Goal: Information Seeking & Learning: Learn about a topic

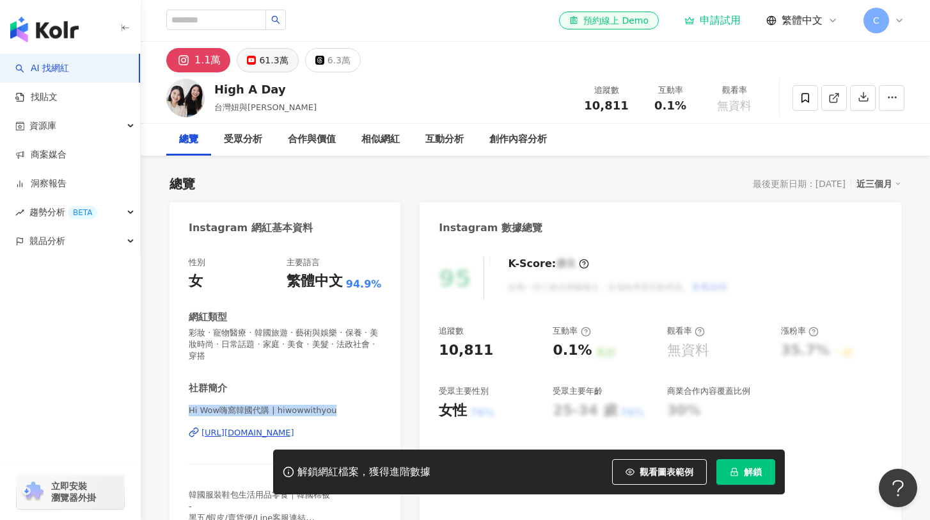
click at [259, 58] on div "61.3萬" at bounding box center [273, 60] width 29 height 18
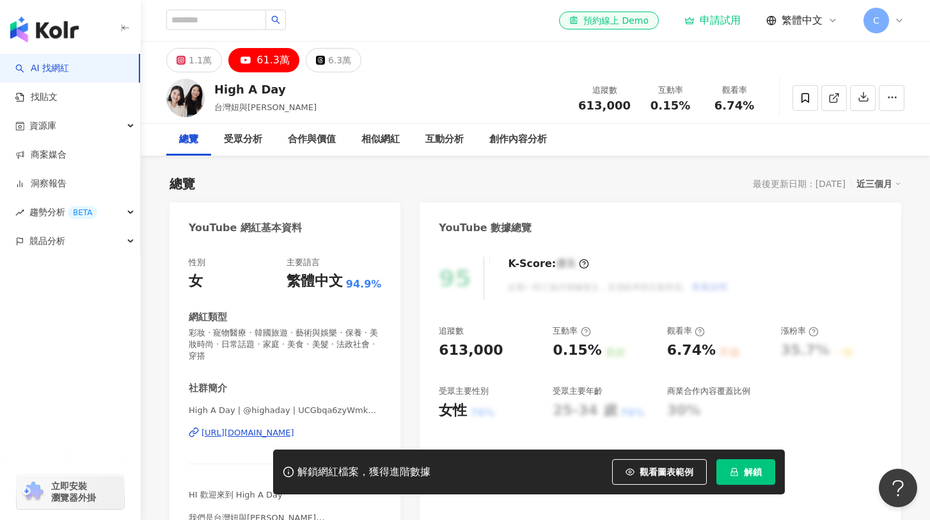
click at [461, 56] on div "1.1萬 61.3萬 6.3萬" at bounding box center [536, 57] width 790 height 31
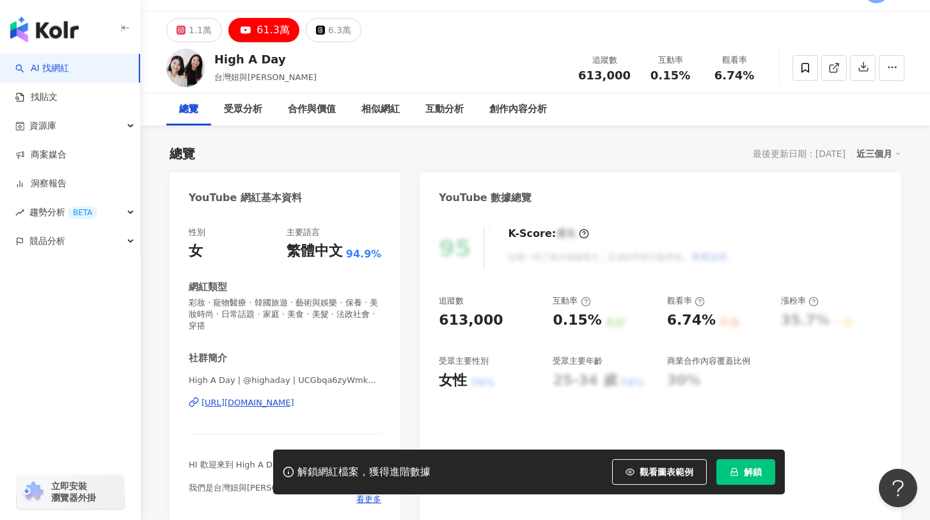
scroll to position [42, 0]
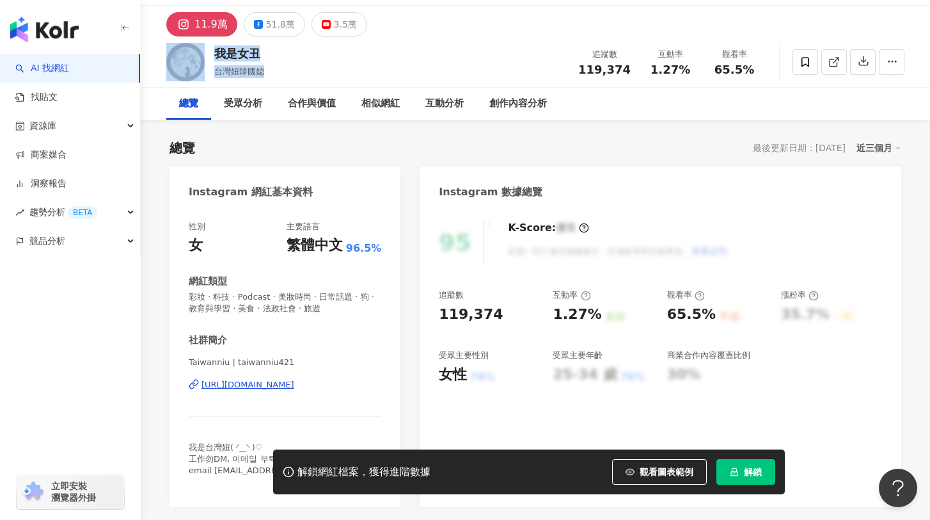
scroll to position [23, 0]
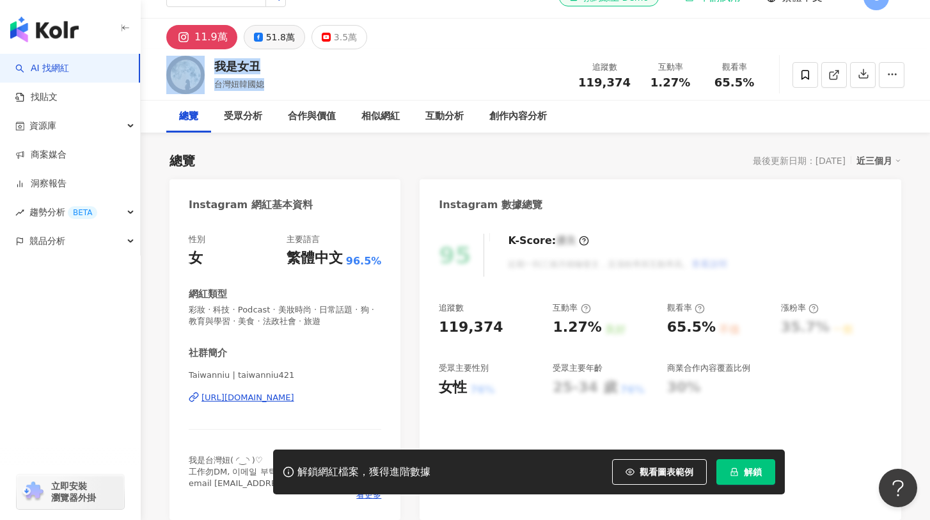
click at [266, 40] on div "51.8萬" at bounding box center [280, 37] width 29 height 18
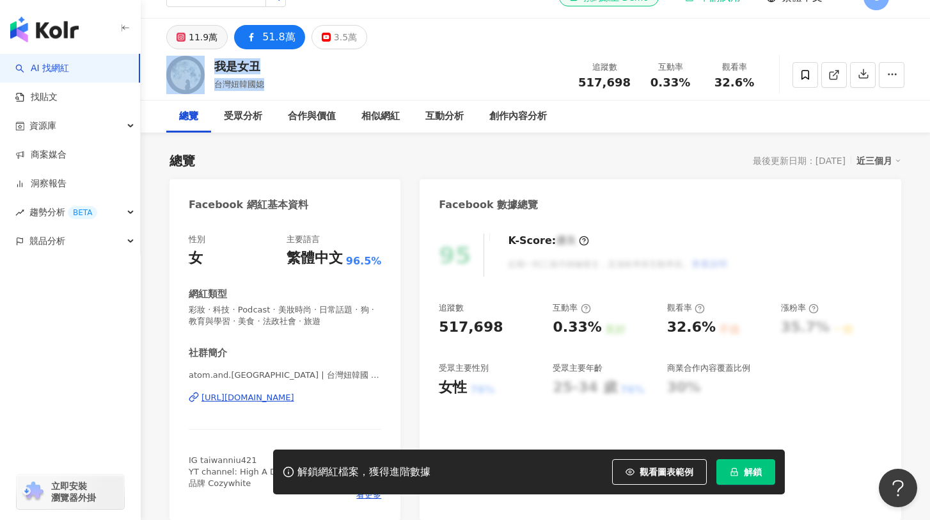
click at [217, 40] on button "11.9萬" at bounding box center [196, 37] width 61 height 24
drag, startPoint x: 277, startPoint y: 64, endPoint x: 345, endPoint y: 67, distance: 67.9
click at [218, 63] on div "我是女丑 台灣妞韓國媳 追蹤數 517,698 互動率 0.33% 觀看率 32.6%" at bounding box center [536, 74] width 790 height 51
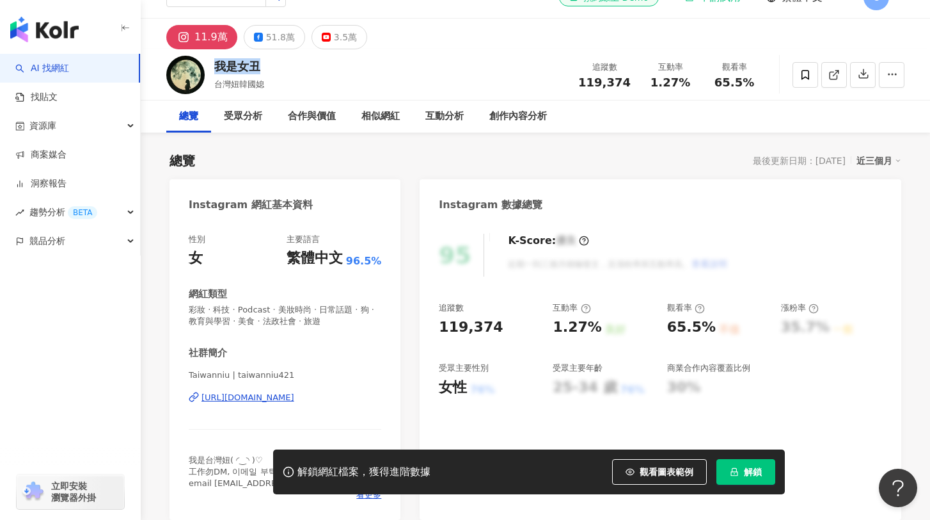
click at [346, 78] on div "我是女丑 台灣妞韓國媳 追蹤數 119,374 互動率 1.27% 觀看率 65.5%" at bounding box center [536, 74] width 790 height 51
click at [294, 85] on div "我是女丑 台灣妞韓國媳 追蹤數 119,374 互動率 1.27% 觀看率 65.5%" at bounding box center [536, 74] width 790 height 51
drag, startPoint x: 280, startPoint y: 60, endPoint x: 195, endPoint y: 63, distance: 85.2
click at [195, 63] on div "我是女丑 台灣妞韓國媳 追蹤數 119,374 互動率 1.27% 觀看率 65.5%" at bounding box center [536, 74] width 790 height 51
copy div "我是女丑"
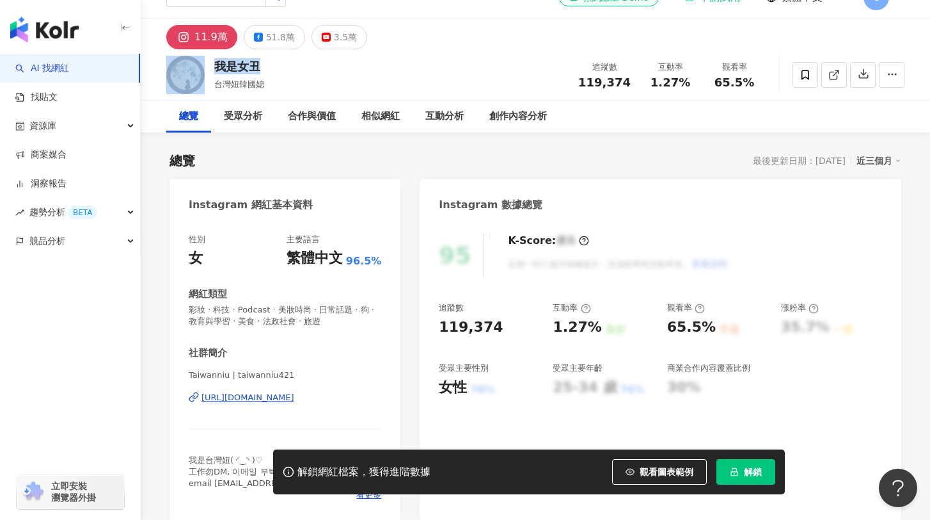
click at [294, 399] on div "https://www.instagram.com/taiwanniu421/" at bounding box center [248, 398] width 93 height 12
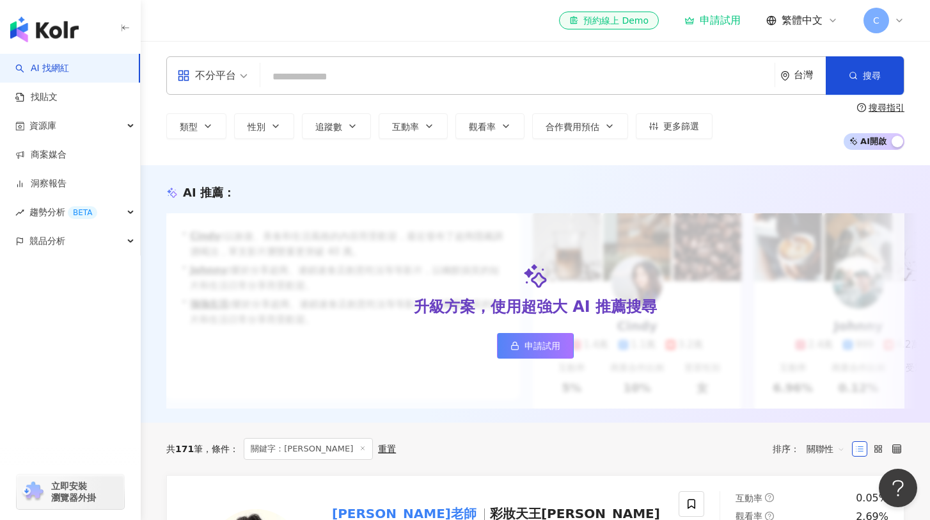
click at [390, 79] on input "search" at bounding box center [518, 77] width 504 height 24
type input "*****"
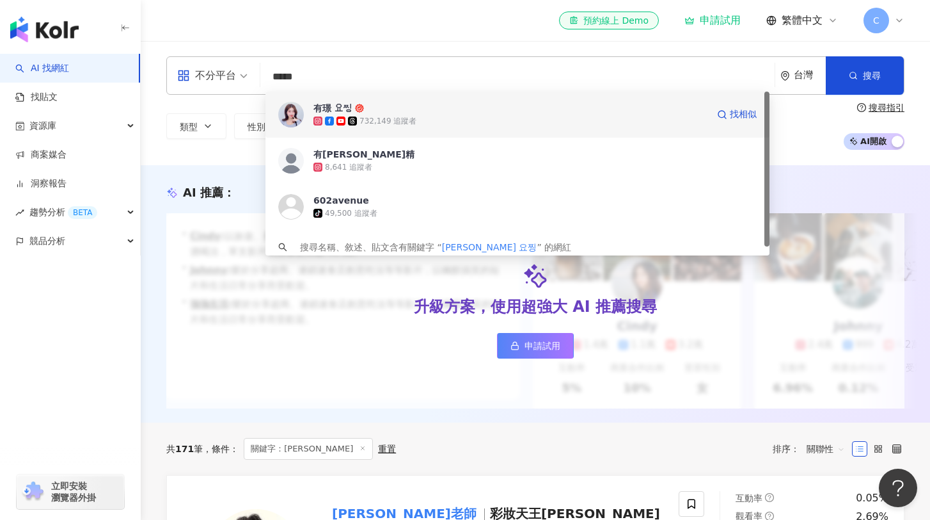
click at [467, 109] on span "有璟 요찡" at bounding box center [511, 108] width 394 height 13
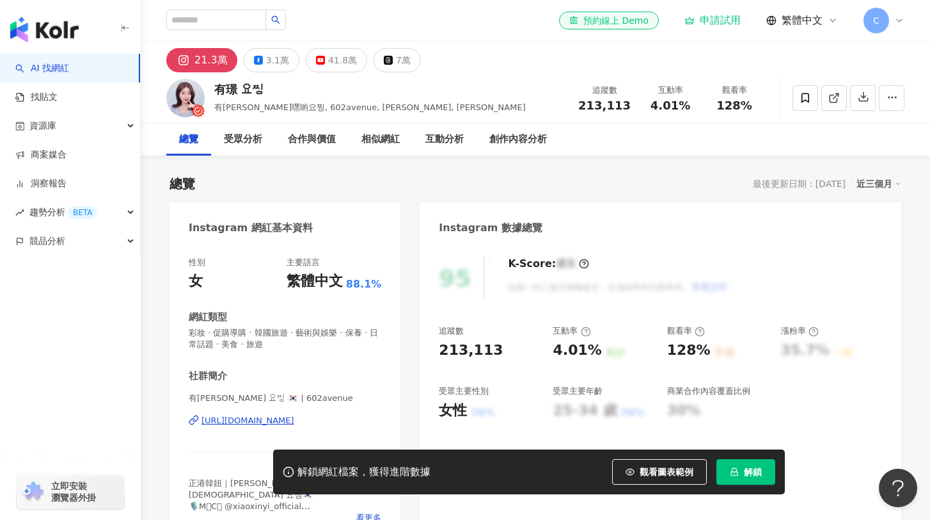
click at [411, 108] on div "有璟 요찡 有璟嘿喲요찡, 602avenue, youjingg, 有璟 追蹤數 213,113 互動率 4.01% 觀看率 128%" at bounding box center [536, 97] width 790 height 51
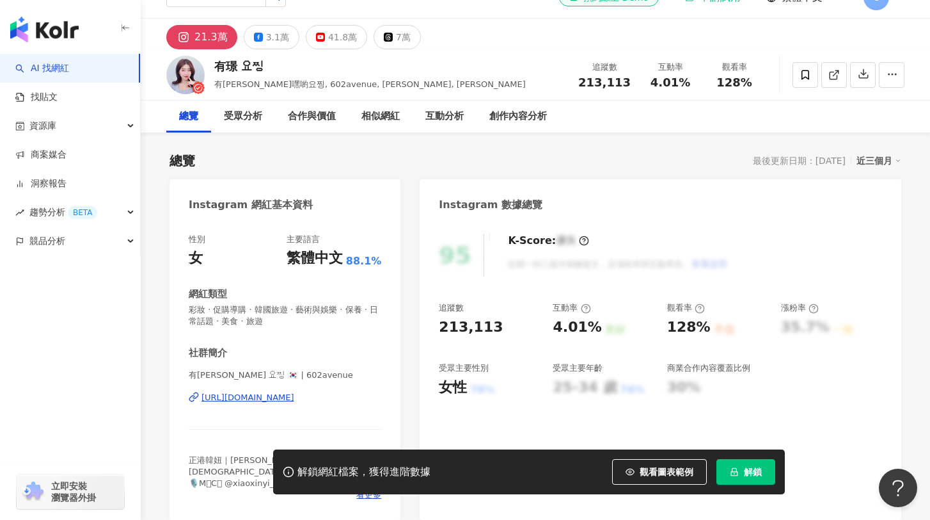
scroll to position [29, 0]
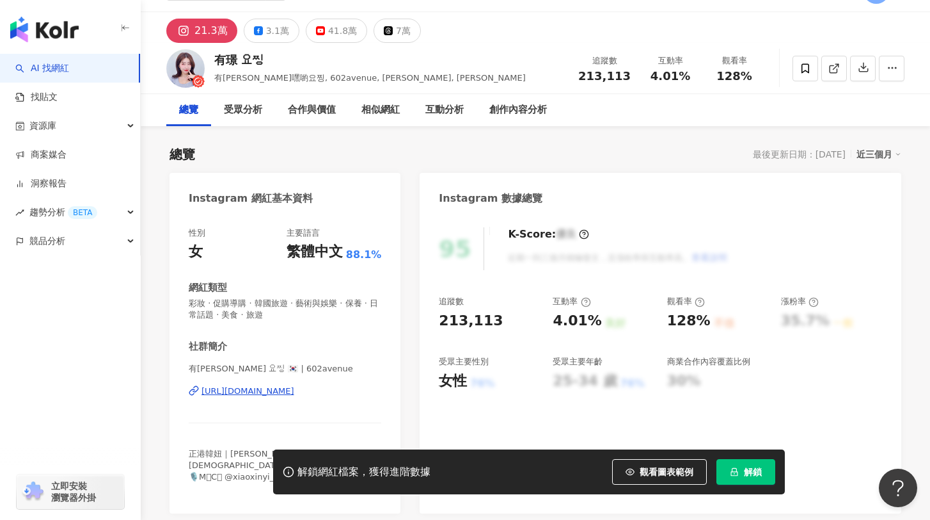
click at [294, 392] on div "https://www.instagram.com/602avenue/" at bounding box center [248, 391] width 93 height 12
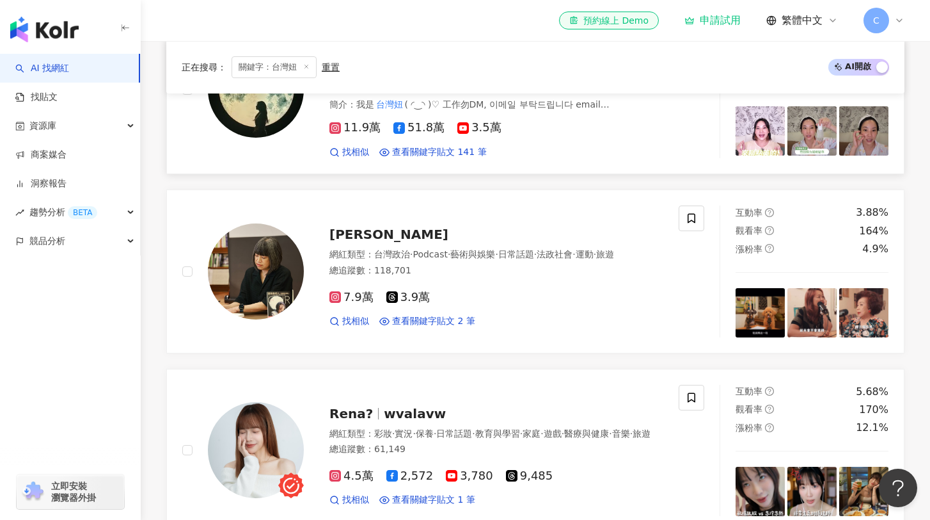
scroll to position [609, 0]
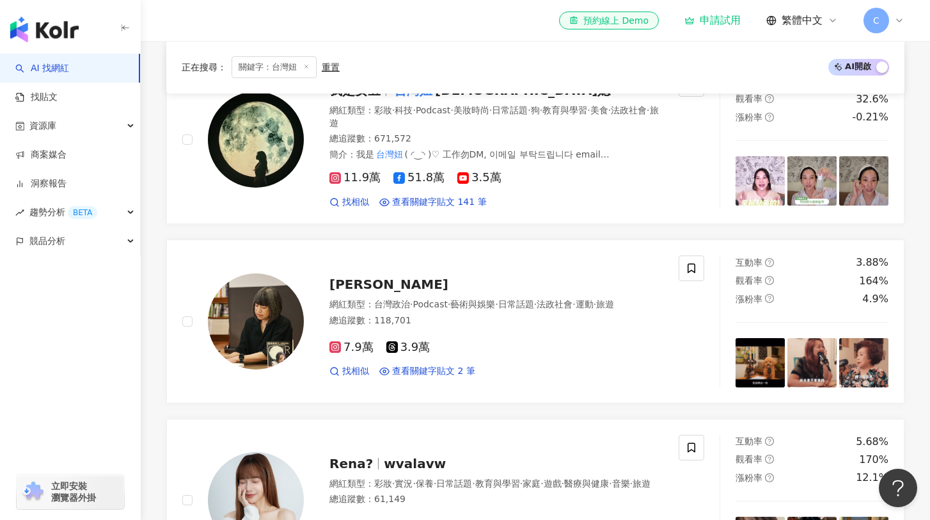
drag, startPoint x: 550, startPoint y: 179, endPoint x: 870, endPoint y: 2, distance: 366.0
